Goal: Task Accomplishment & Management: Manage account settings

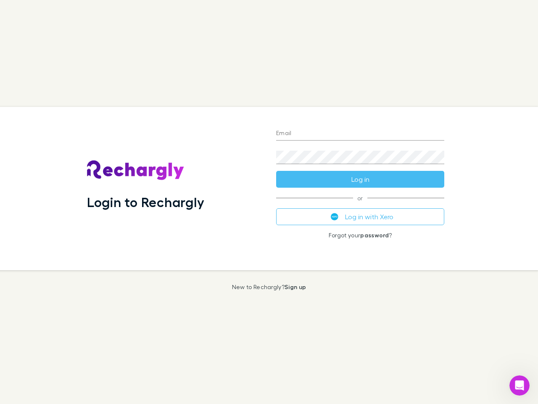
click at [269, 202] on div "Login to Rechargly" at bounding box center [174, 188] width 189 height 163
click at [361, 134] on input "Email" at bounding box center [360, 133] width 168 height 13
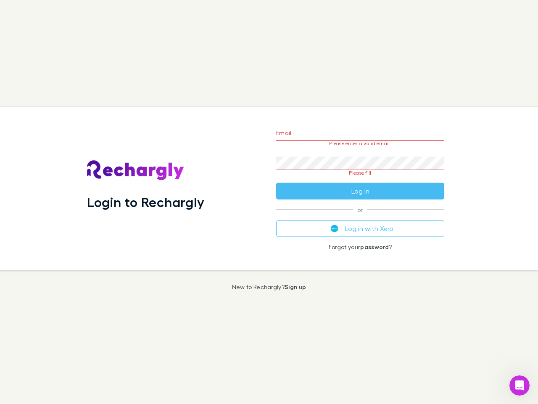
click at [361, 179] on form "Email Please enter a valid email. Password Please fill Log in" at bounding box center [360, 159] width 168 height 79
click at [361, 217] on div "Email Please enter a valid email. Password Please fill Log in or Log in with Xe…" at bounding box center [361, 188] width 182 height 163
click at [520, 385] on icon "Open Intercom Messenger" at bounding box center [520, 386] width 14 height 14
